Goal: Task Accomplishment & Management: Manage account settings

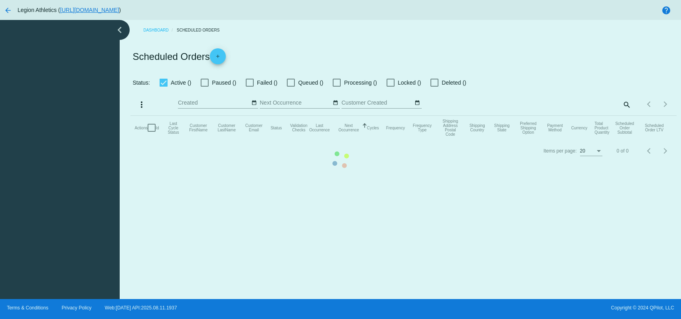
checkbox input "true"
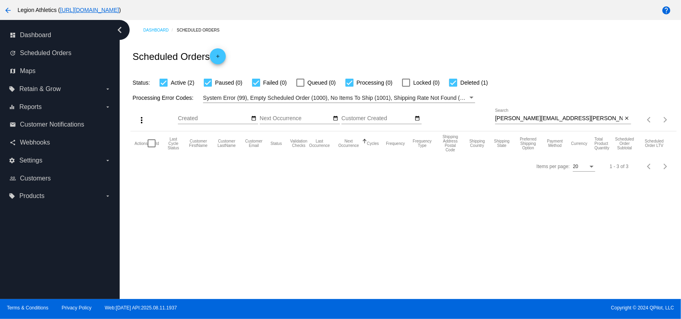
click at [528, 116] on input "[PERSON_NAME][EMAIL_ADDRESS][PERSON_NAME][DOMAIN_NAME]" at bounding box center [559, 118] width 128 height 6
paste input "jennymcagle"
type input "[EMAIL_ADDRESS][DOMAIN_NAME]"
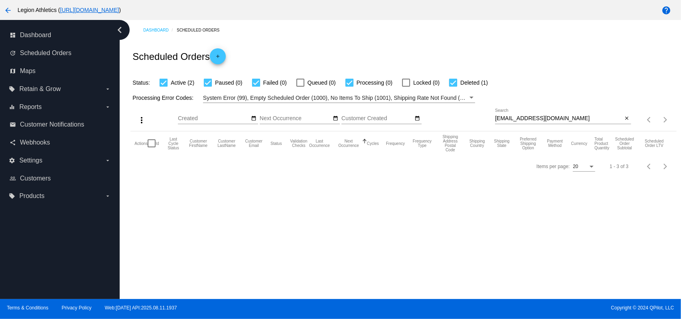
click at [495, 67] on div "Scheduled Orders add" at bounding box center [403, 56] width 546 height 32
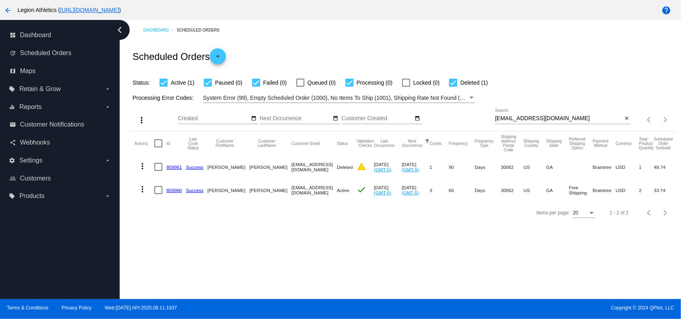
click at [172, 168] on link "859961" at bounding box center [174, 166] width 16 height 5
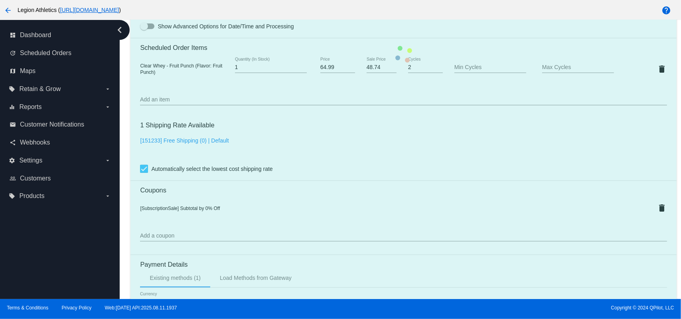
scroll to position [372, 0]
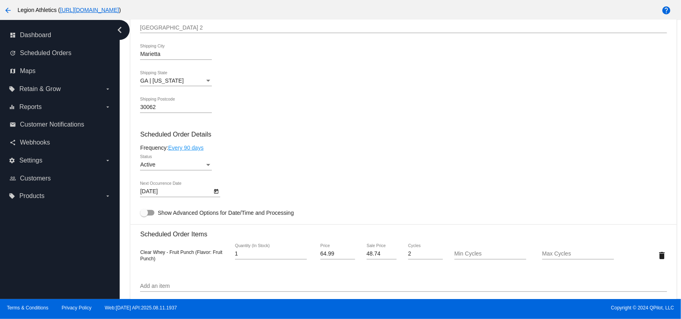
click at [188, 194] on body "arrow_back Legion Athletics ( [URL][DOMAIN_NAME] ) help dashboard Dashboard upd…" at bounding box center [340, 159] width 681 height 319
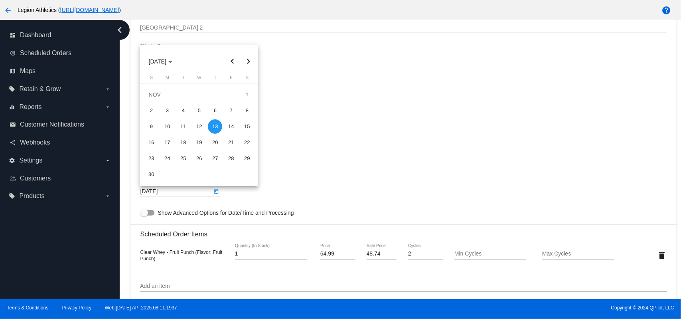
click at [246, 64] on button "Next month" at bounding box center [248, 61] width 16 height 16
click at [233, 63] on button "Previous month" at bounding box center [232, 61] width 16 height 16
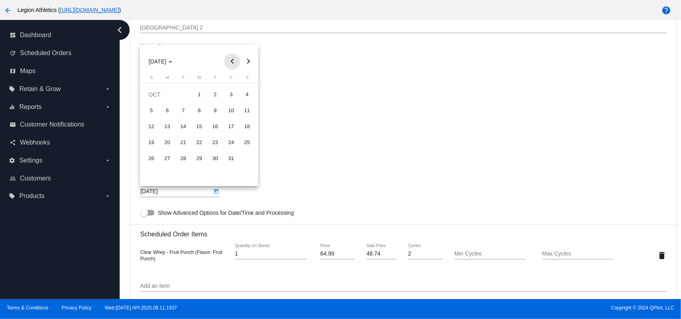
click at [233, 63] on button "Previous month" at bounding box center [232, 61] width 16 height 16
click at [171, 145] on div "15" at bounding box center [167, 142] width 14 height 14
type input "[DATE]"
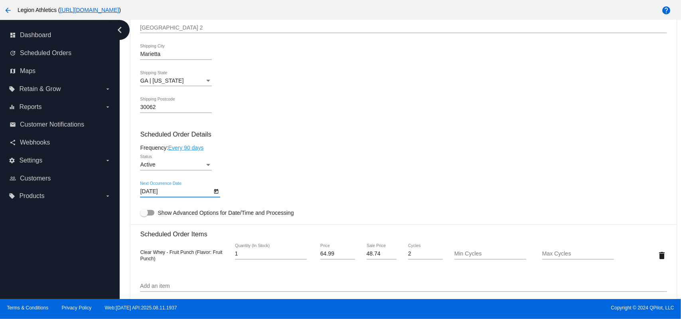
click at [251, 163] on div "Active Status" at bounding box center [403, 166] width 527 height 23
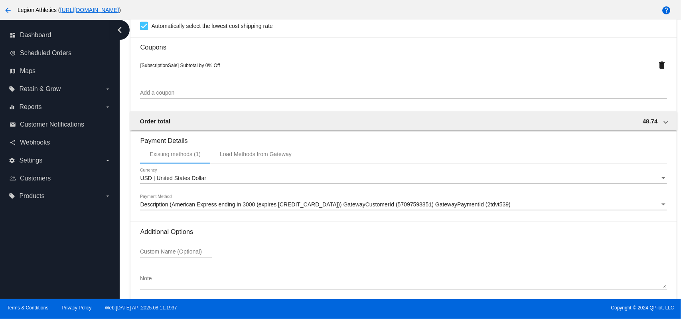
scroll to position [737, 0]
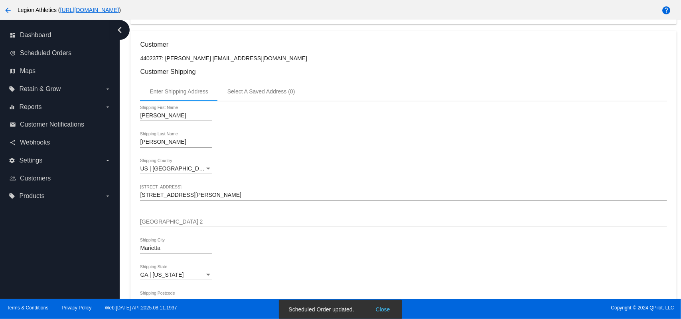
scroll to position [0, 0]
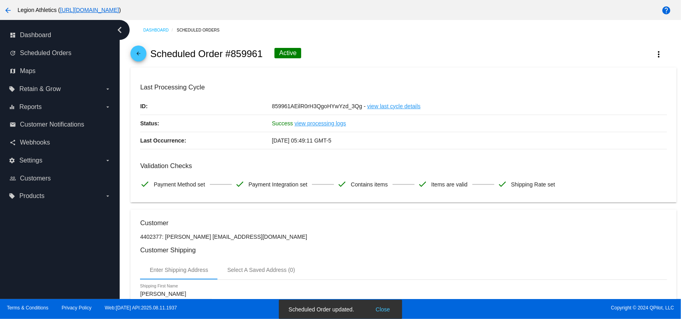
click at [140, 59] on mat-icon "arrow_back" at bounding box center [139, 56] width 10 height 10
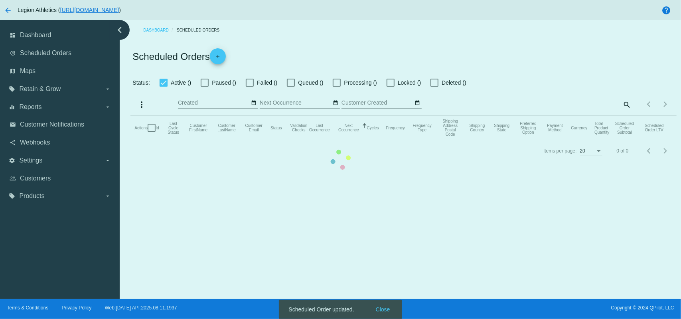
checkbox input "true"
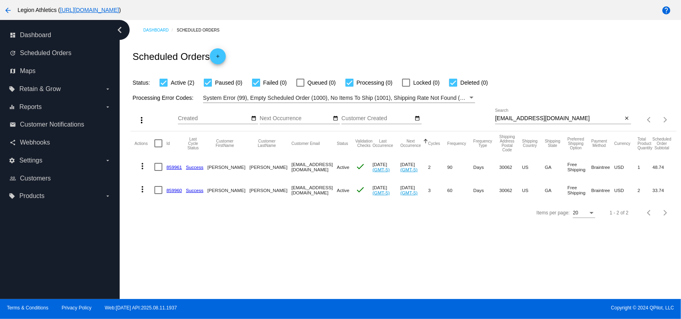
click at [169, 189] on link "859960" at bounding box center [174, 190] width 16 height 5
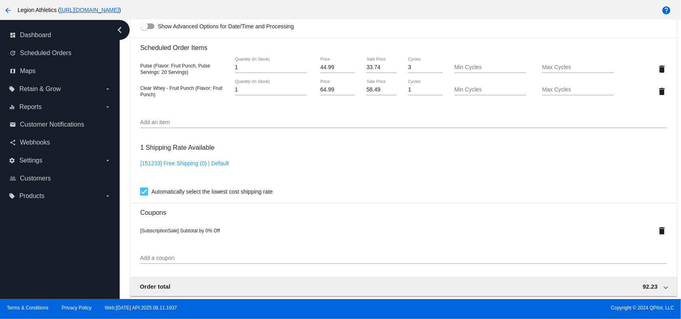
scroll to position [372, 0]
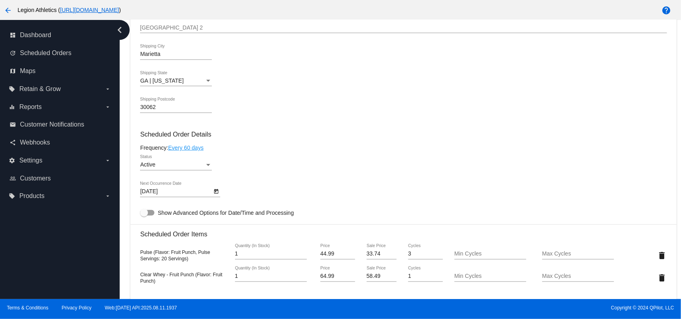
click at [181, 170] on div at bounding box center [176, 170] width 72 height 0
click at [181, 166] on div "Active" at bounding box center [172, 165] width 65 height 6
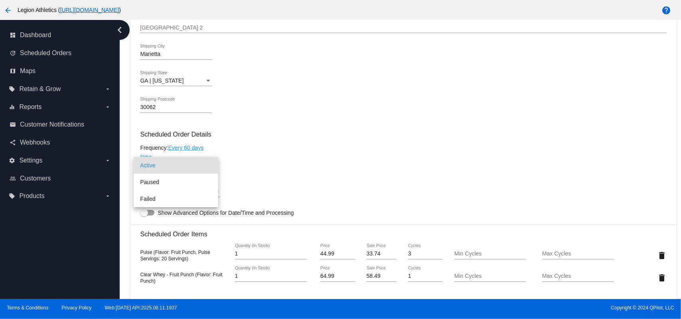
click at [255, 148] on div at bounding box center [340, 159] width 681 height 319
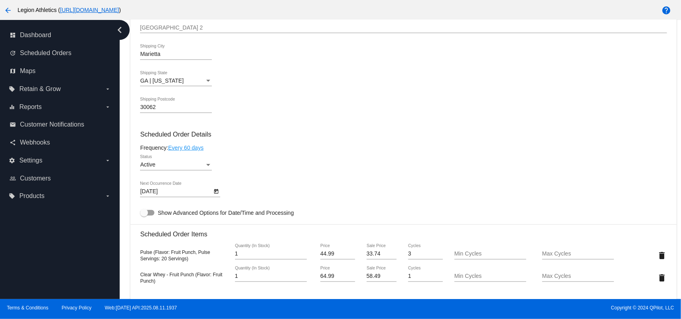
click at [204, 194] on body "arrow_back Legion Athletics ( [URL][DOMAIN_NAME] ) help dashboard Dashboard upd…" at bounding box center [340, 159] width 681 height 319
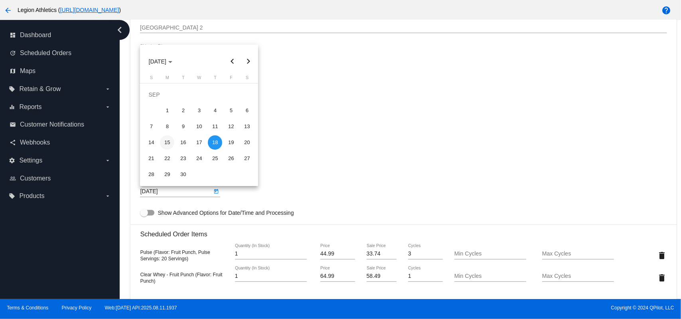
click at [172, 143] on div "15" at bounding box center [167, 142] width 14 height 14
type input "[DATE]"
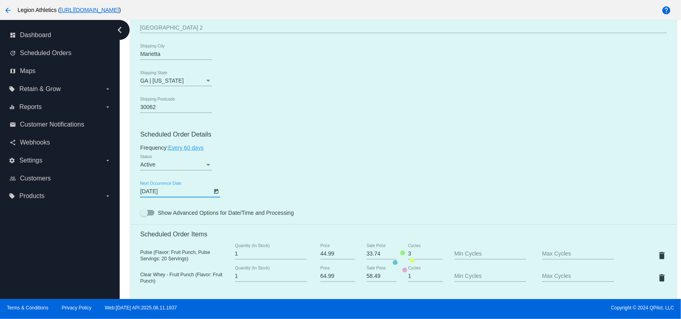
scroll to position [760, 0]
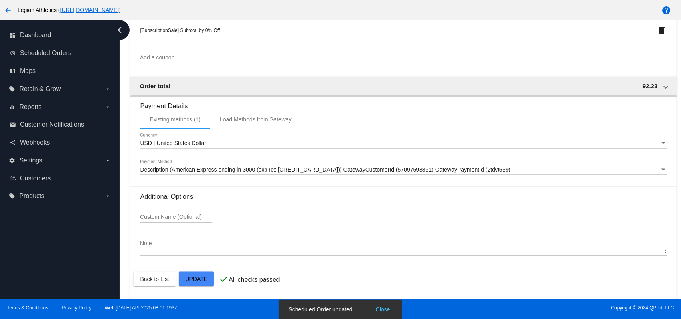
click at [164, 281] on div at bounding box center [340, 159] width 681 height 319
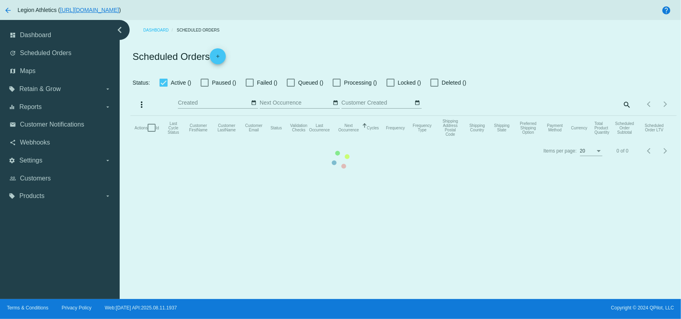
checkbox input "true"
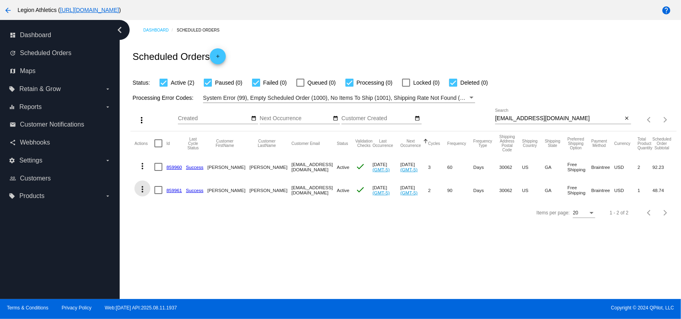
click at [141, 190] on mat-icon "more_vert" at bounding box center [143, 189] width 10 height 10
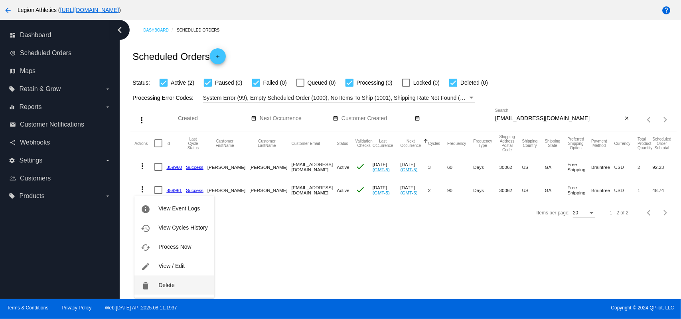
click at [167, 279] on button "delete Delete" at bounding box center [173, 284] width 79 height 19
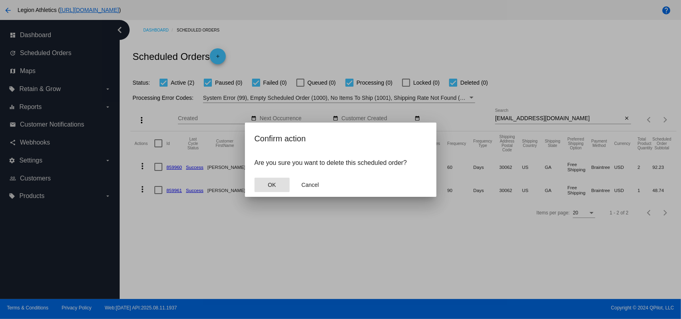
click at [265, 184] on button "OK" at bounding box center [272, 185] width 35 height 14
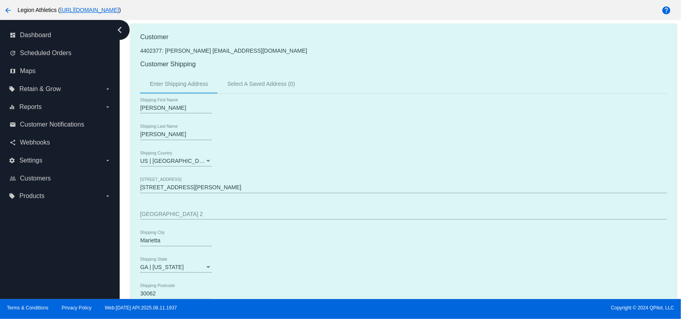
scroll to position [372, 0]
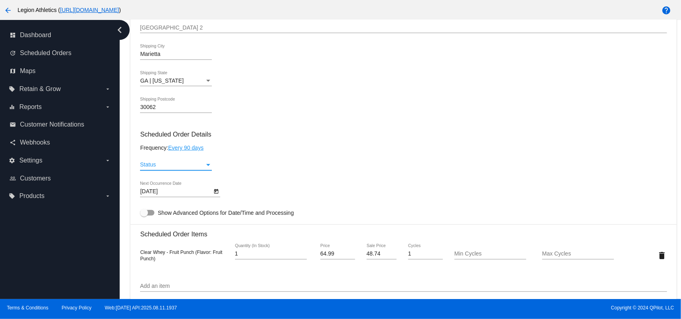
click at [186, 167] on div "Status" at bounding box center [172, 165] width 65 height 6
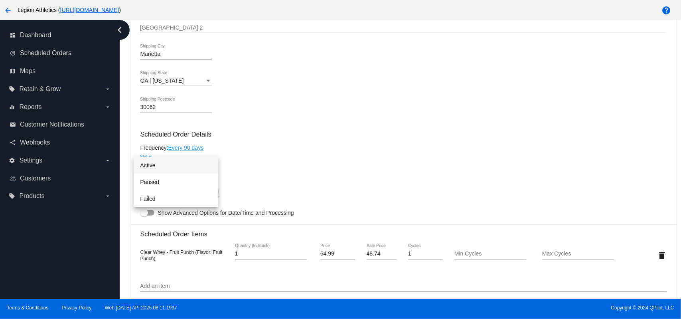
click at [172, 167] on span "Active" at bounding box center [176, 165] width 72 height 17
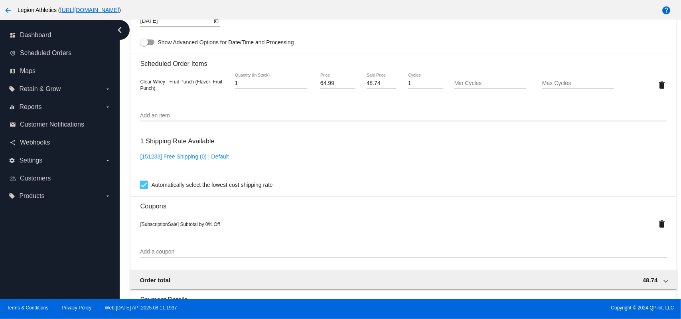
scroll to position [737, 0]
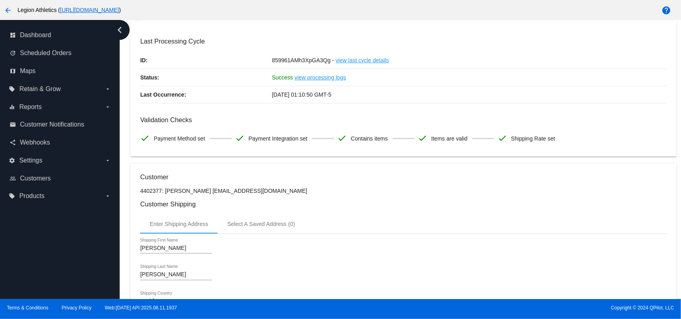
scroll to position [0, 0]
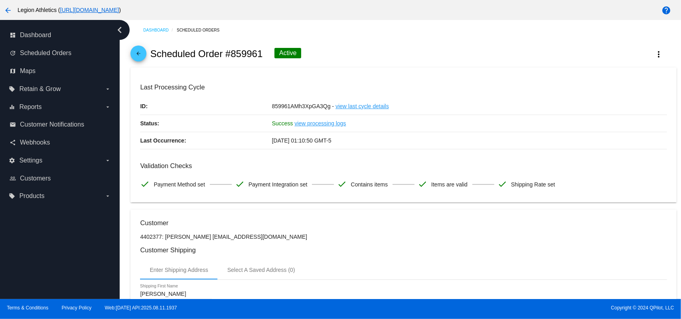
click at [142, 52] on mat-icon "arrow_back" at bounding box center [139, 56] width 10 height 10
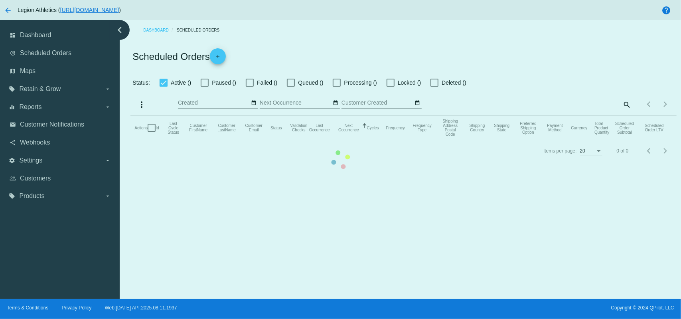
checkbox input "true"
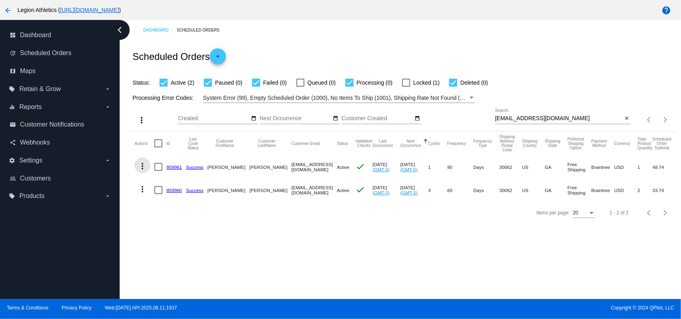
click at [144, 167] on mat-icon "more_vert" at bounding box center [143, 166] width 10 height 10
click at [243, 217] on div at bounding box center [340, 159] width 681 height 319
click at [141, 167] on mat-icon "more_vert" at bounding box center [143, 166] width 10 height 10
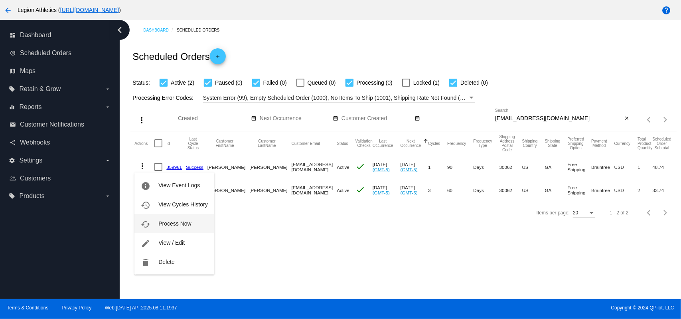
click at [174, 224] on span "Process Now" at bounding box center [174, 223] width 33 height 6
